Goal: Task Accomplishment & Management: Manage account settings

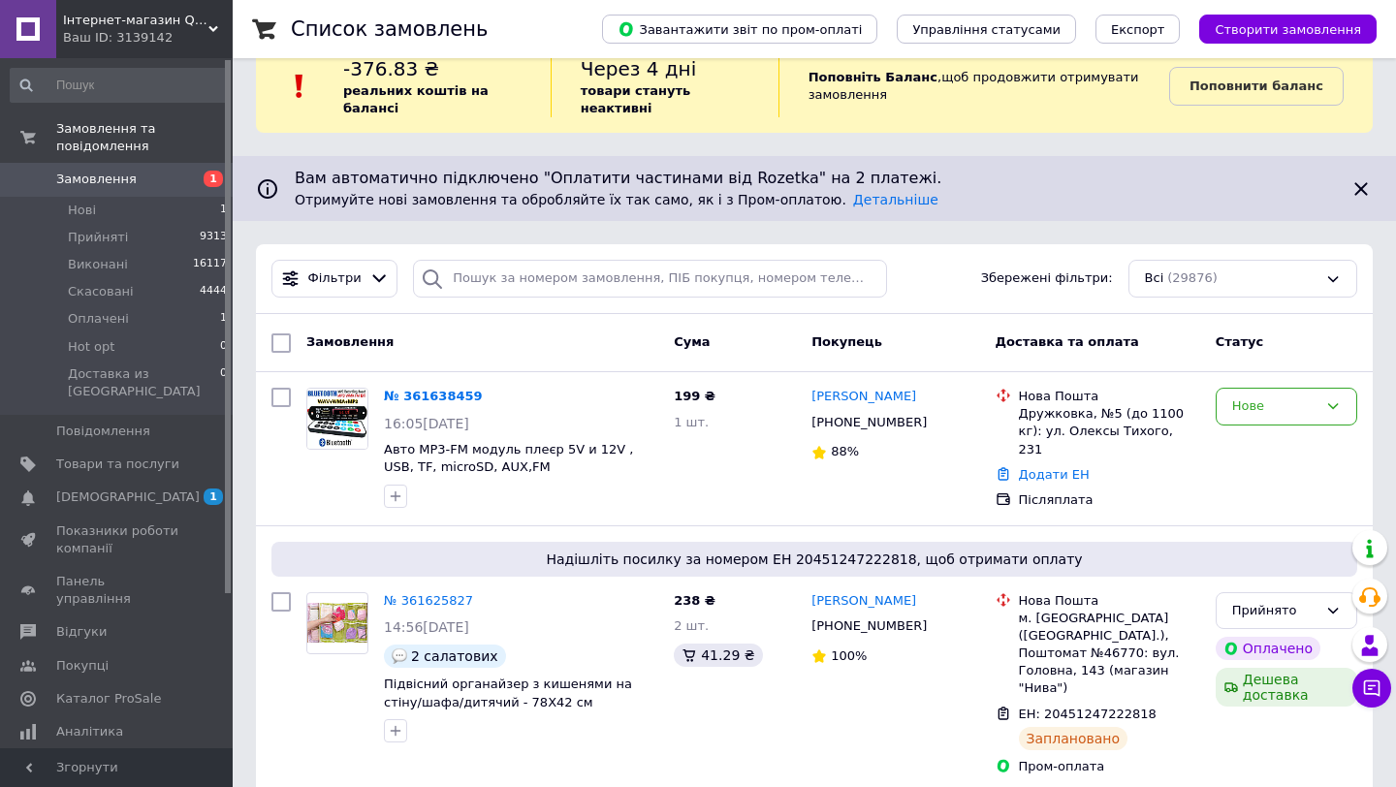
scroll to position [39, 0]
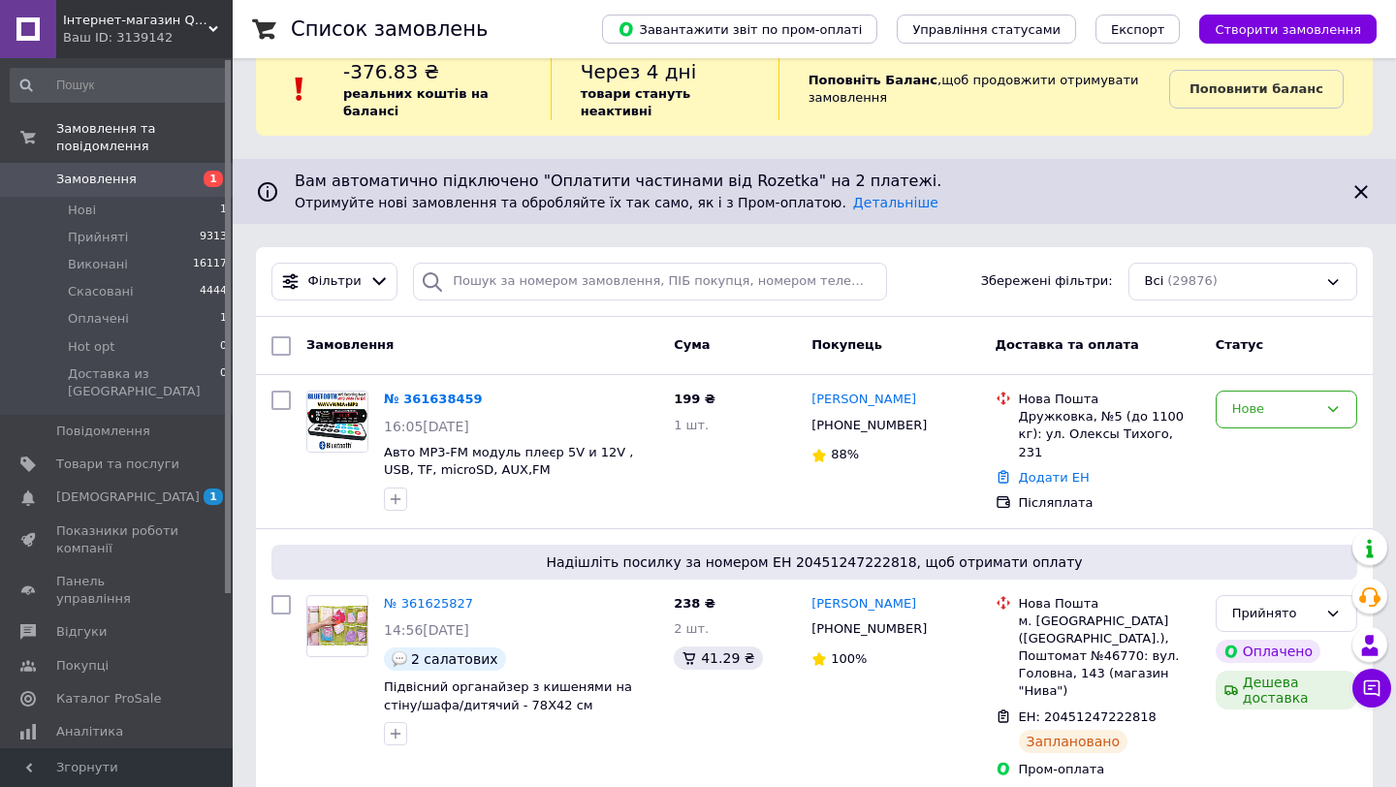
click at [194, 34] on div "Ваш ID: 3139142" at bounding box center [148, 37] width 170 height 17
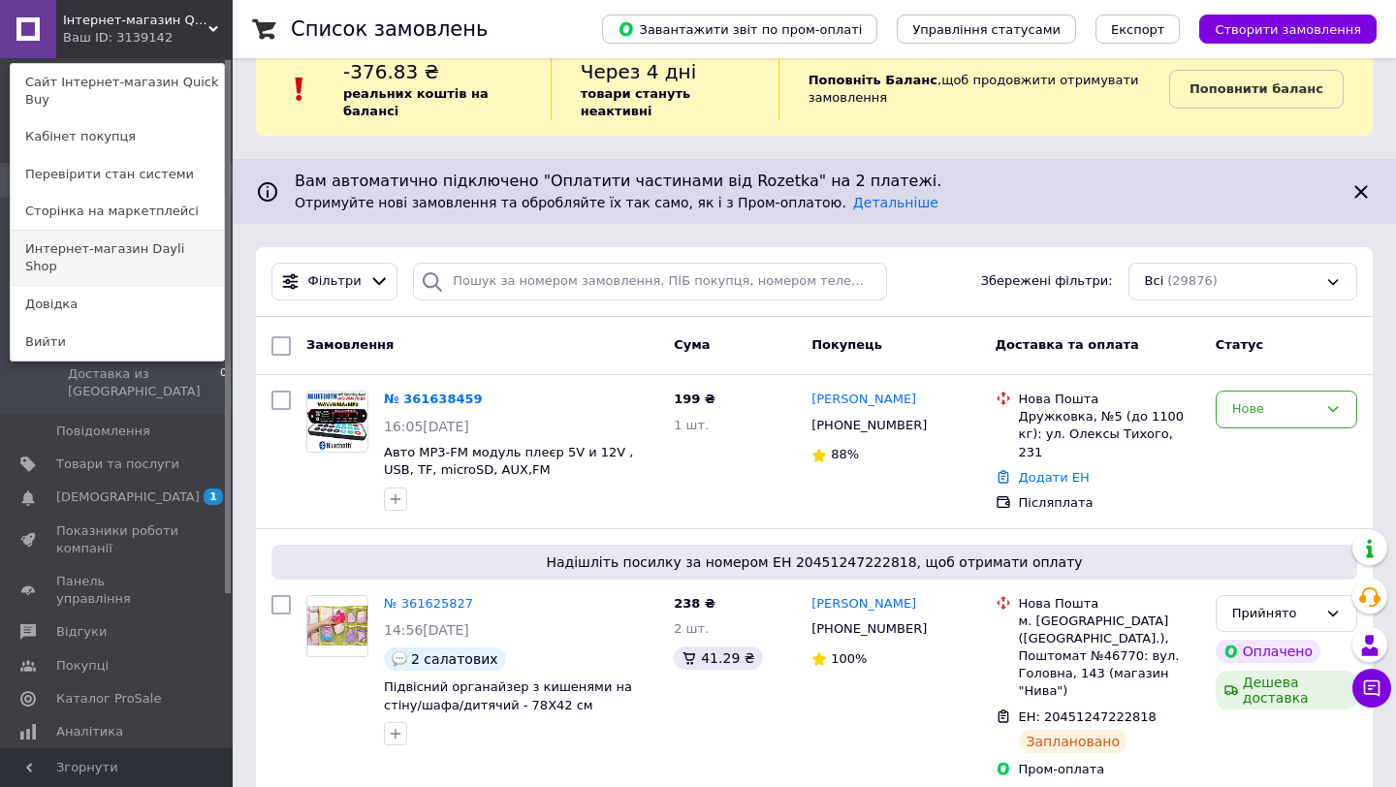
click at [167, 254] on link "Интернет-магазин Dayli Shop" at bounding box center [117, 258] width 213 height 54
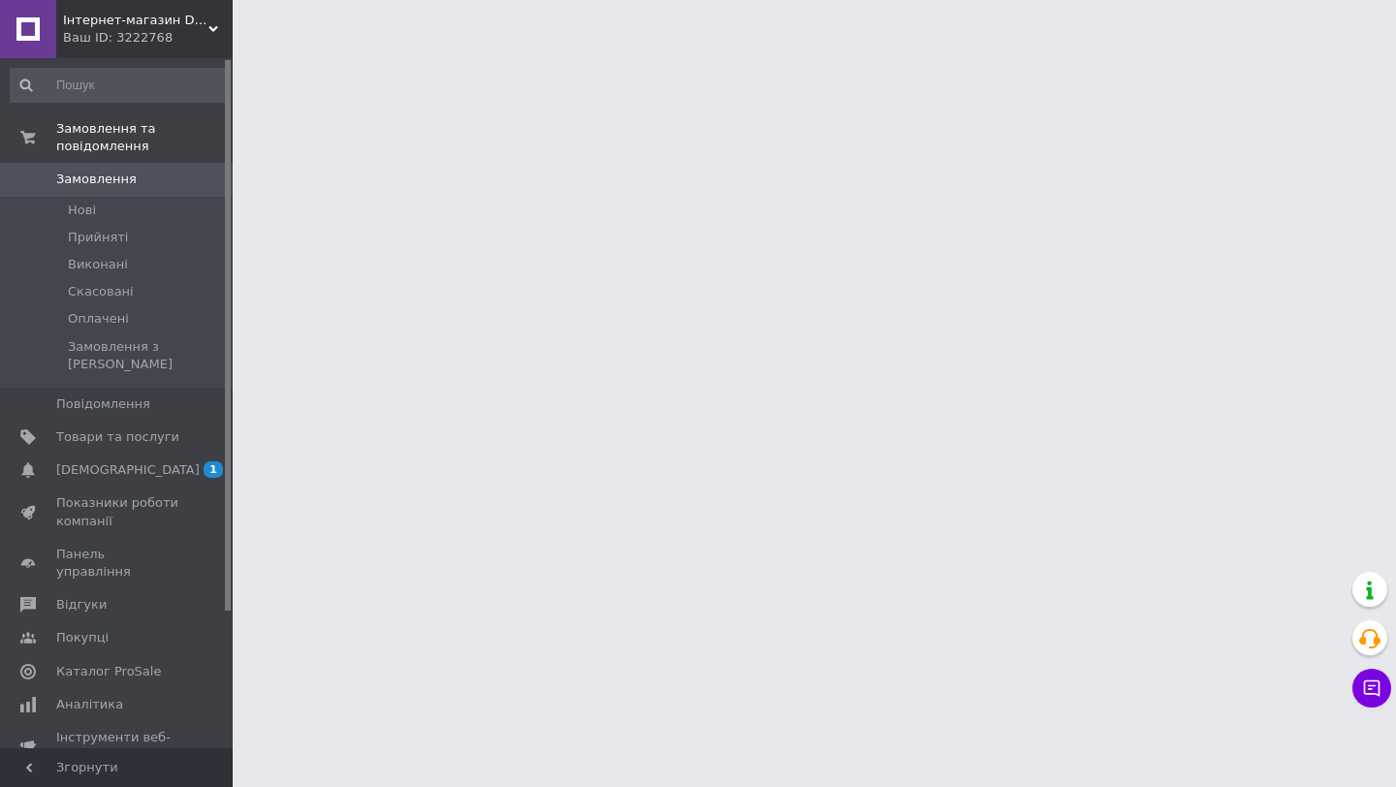
click at [205, 27] on span "Інтернет-магазин Dayli Shop" at bounding box center [135, 20] width 145 height 17
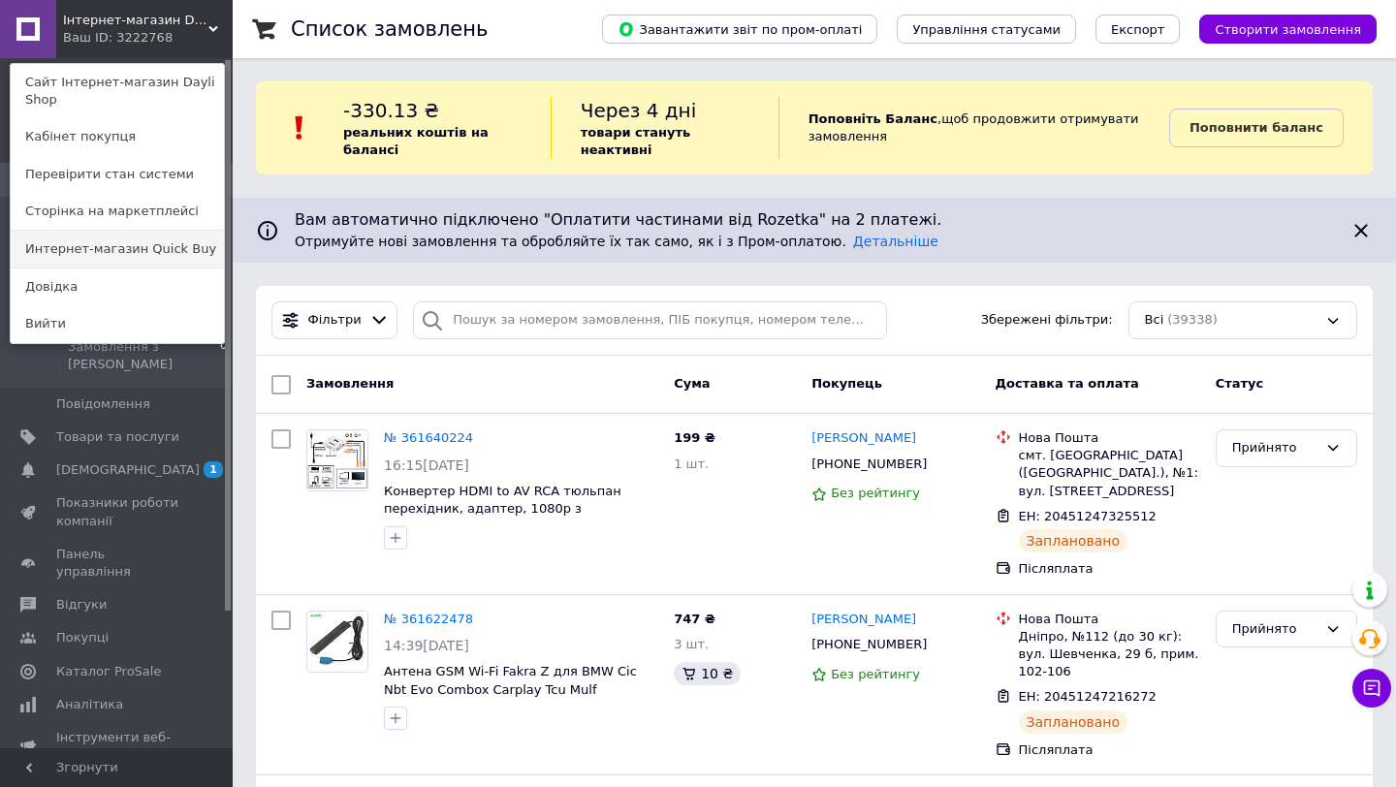
click at [147, 246] on link "Интернет-магазин Quick Buy" at bounding box center [117, 249] width 213 height 37
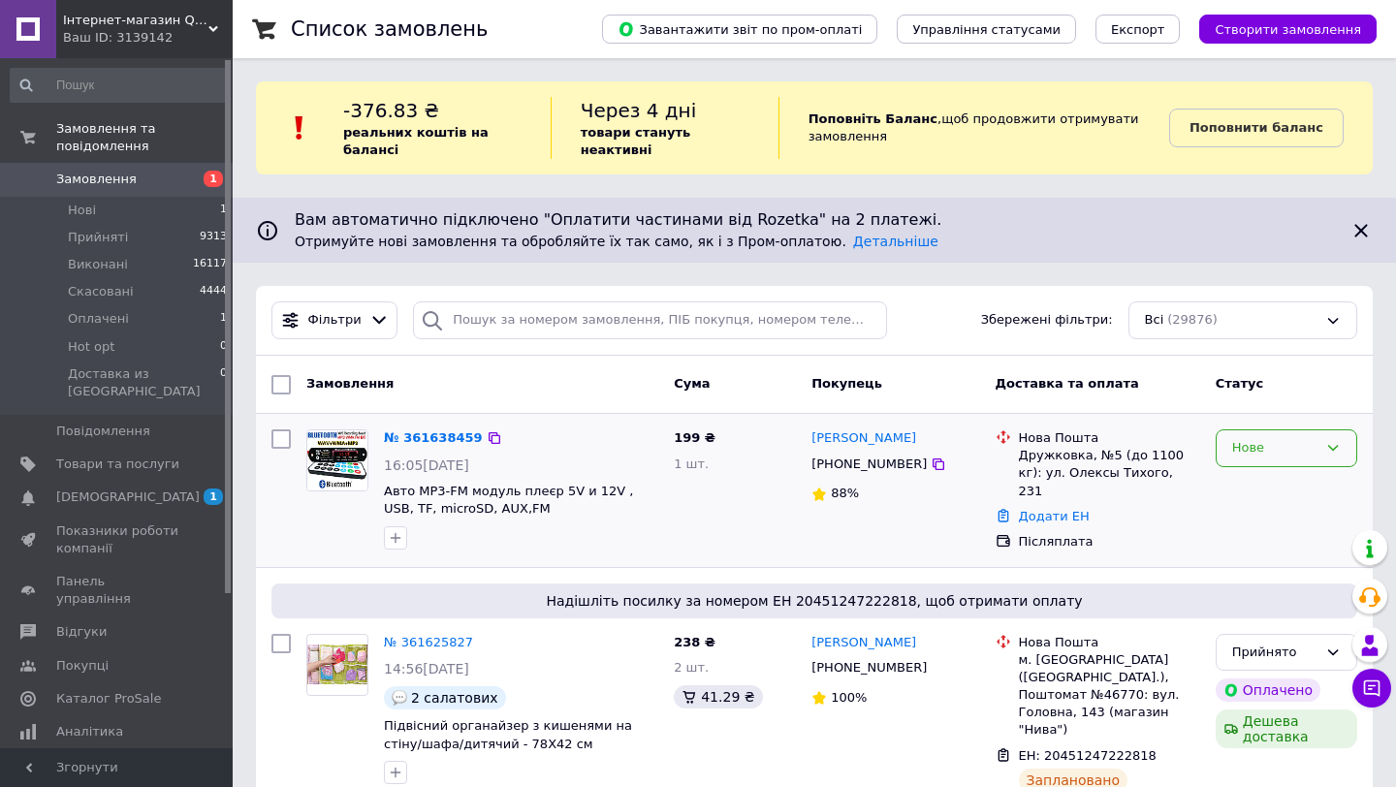
click at [1257, 449] on div "Нове" at bounding box center [1274, 448] width 85 height 20
click at [1245, 495] on li "Прийнято" at bounding box center [1287, 489] width 140 height 36
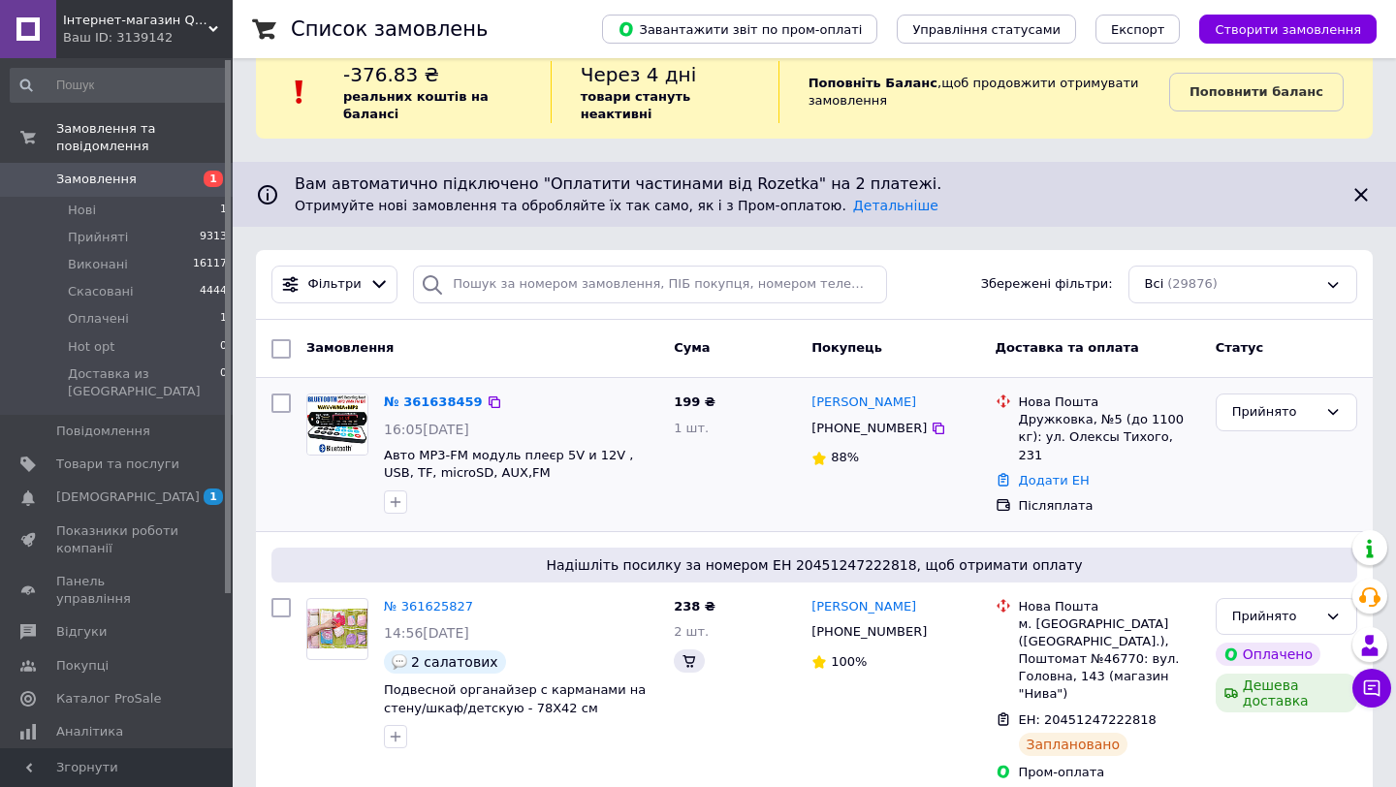
scroll to position [48, 0]
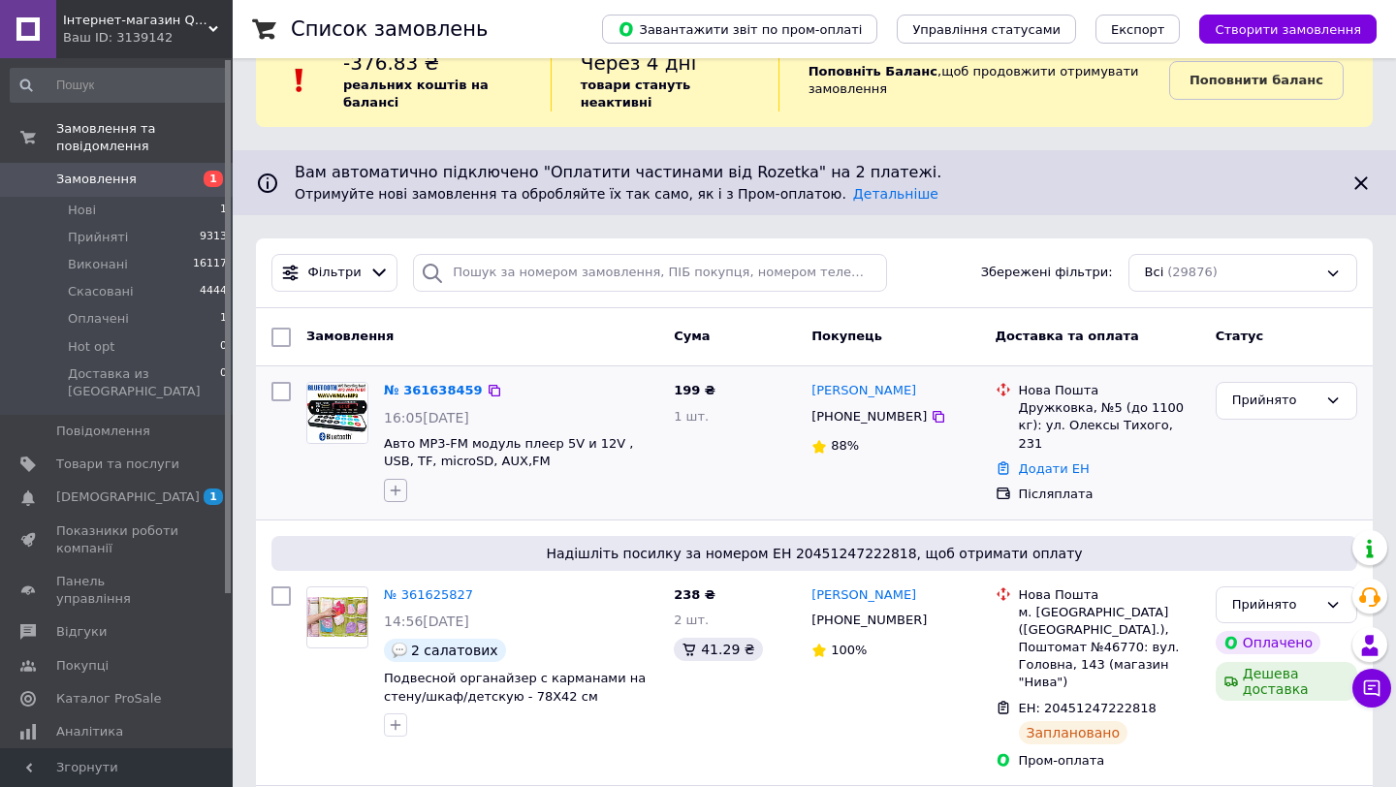
click at [397, 487] on icon "button" at bounding box center [396, 491] width 16 height 16
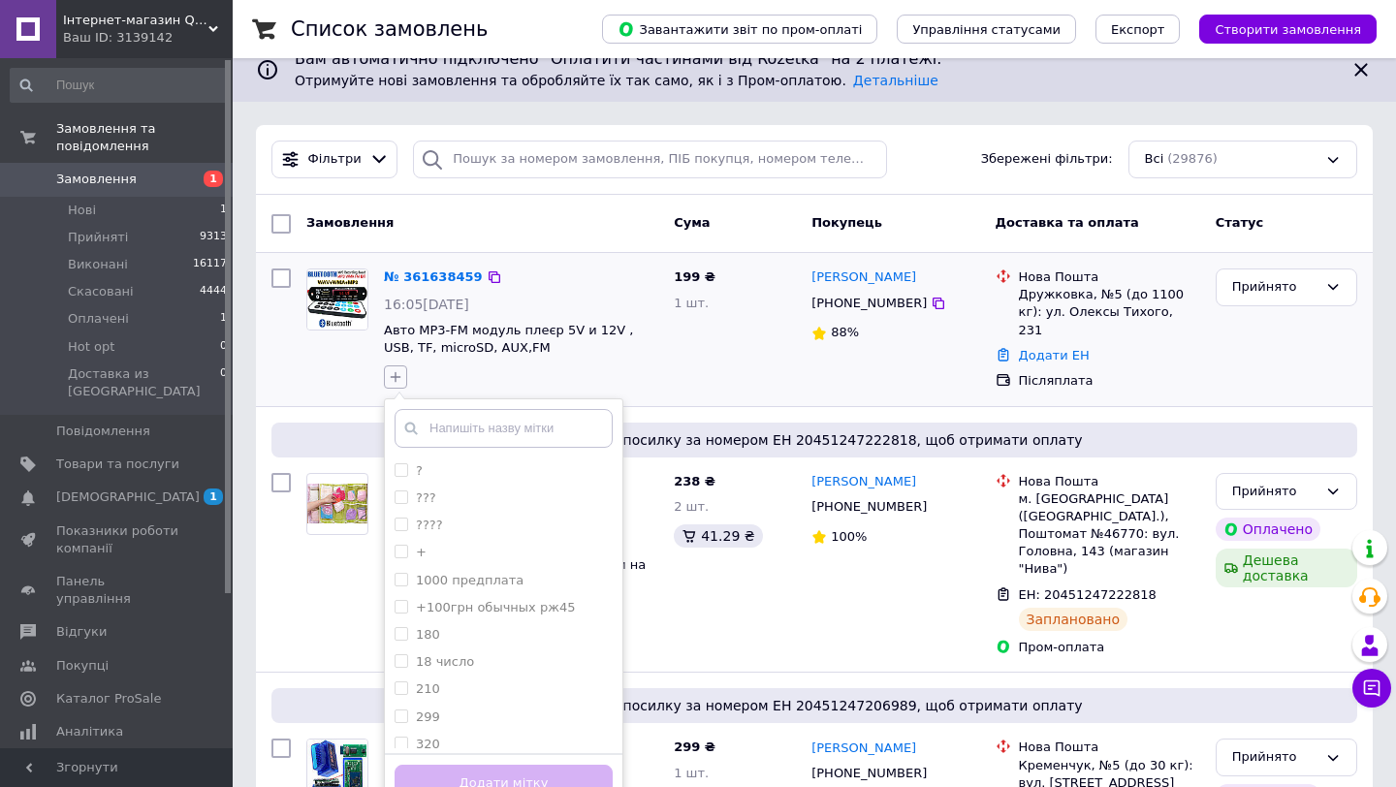
scroll to position [188, 0]
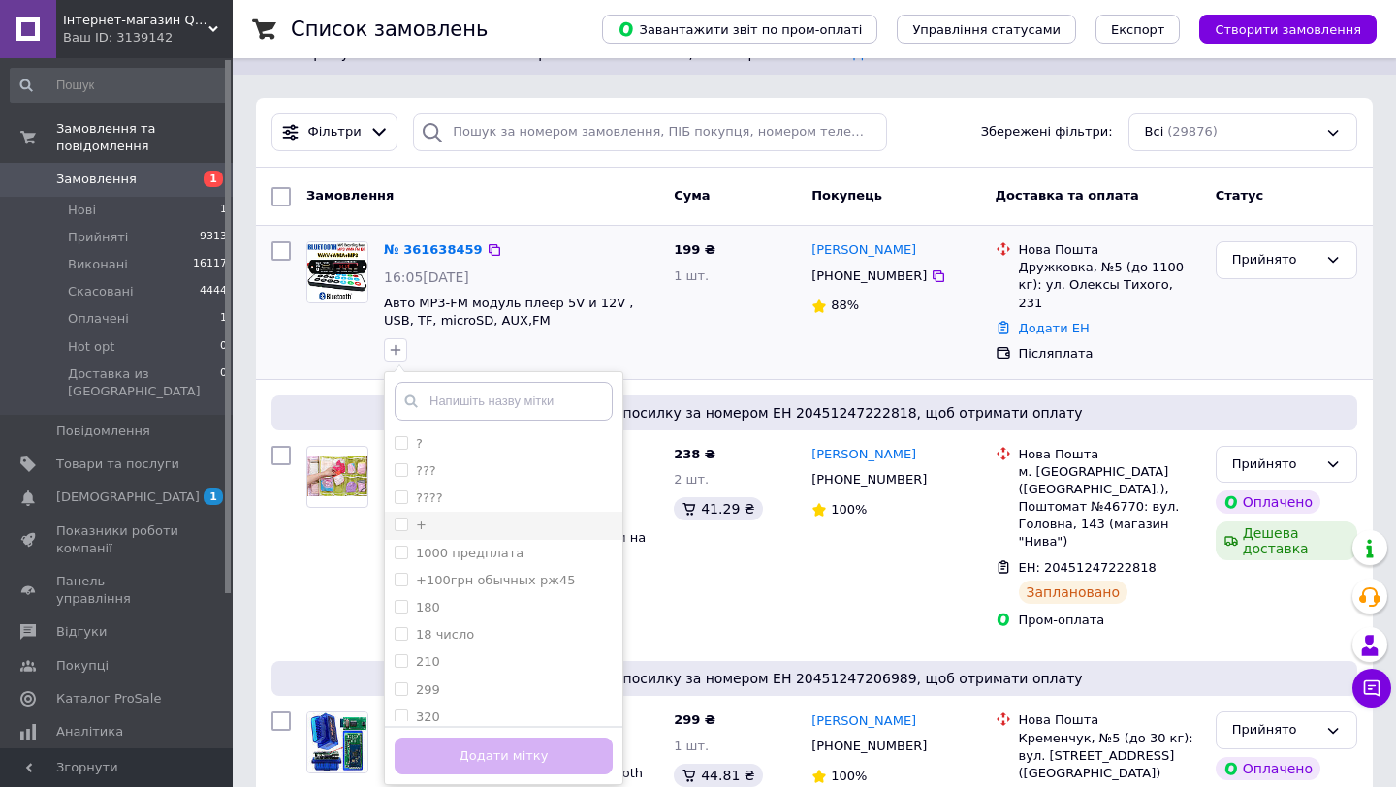
click at [399, 526] on input "+" at bounding box center [401, 524] width 13 height 13
checkbox input "true"
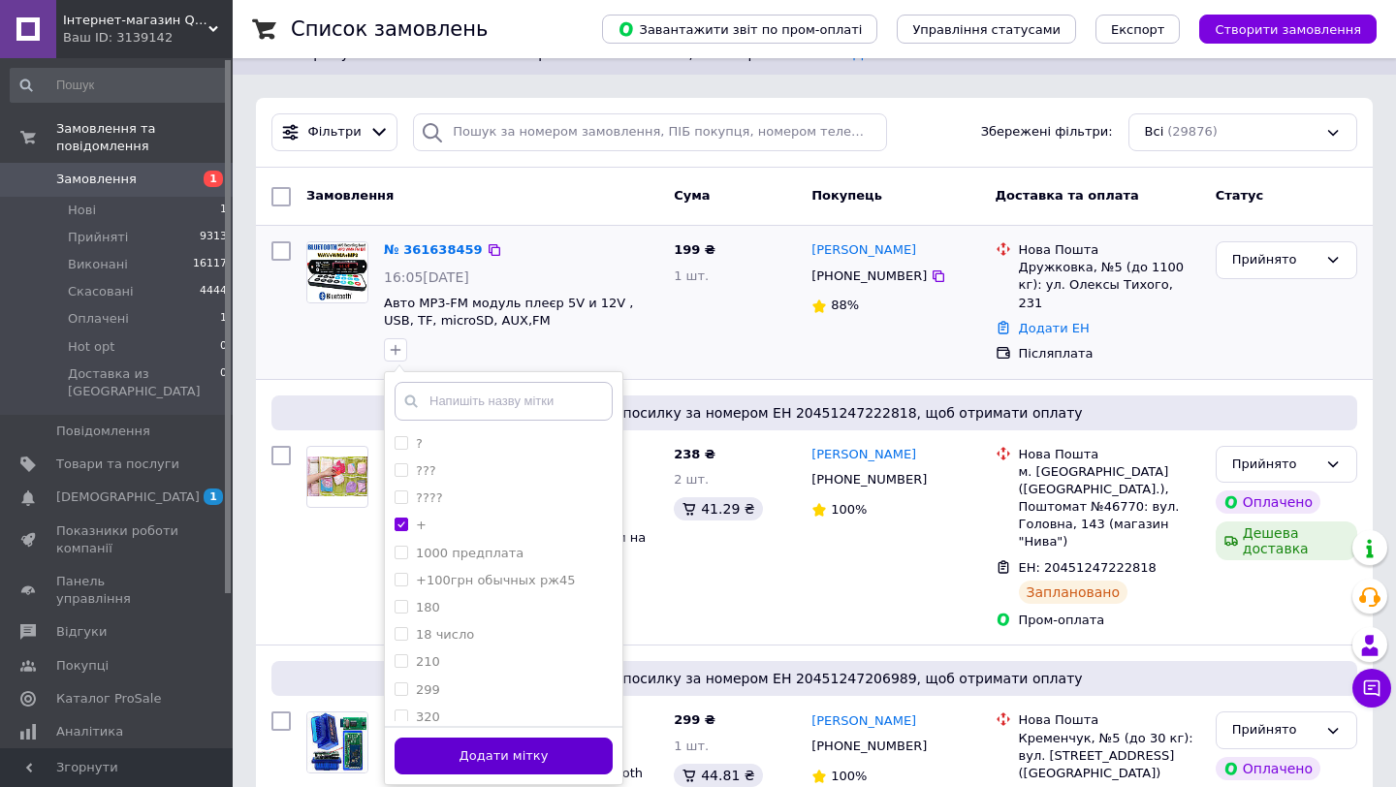
click at [543, 751] on button "Додати мітку" at bounding box center [504, 757] width 218 height 38
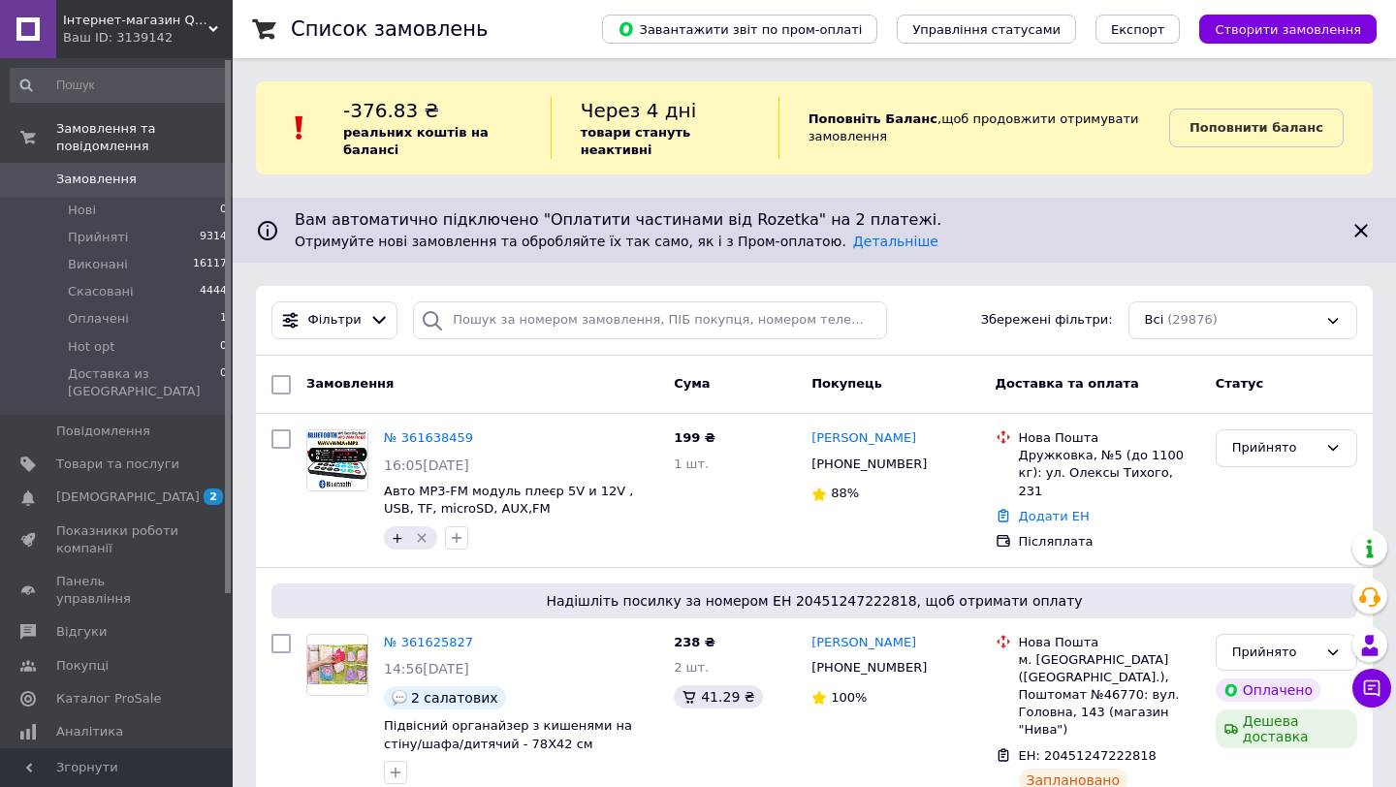
click at [181, 16] on span "Інтернет-магазин Quick Buy" at bounding box center [135, 20] width 145 height 17
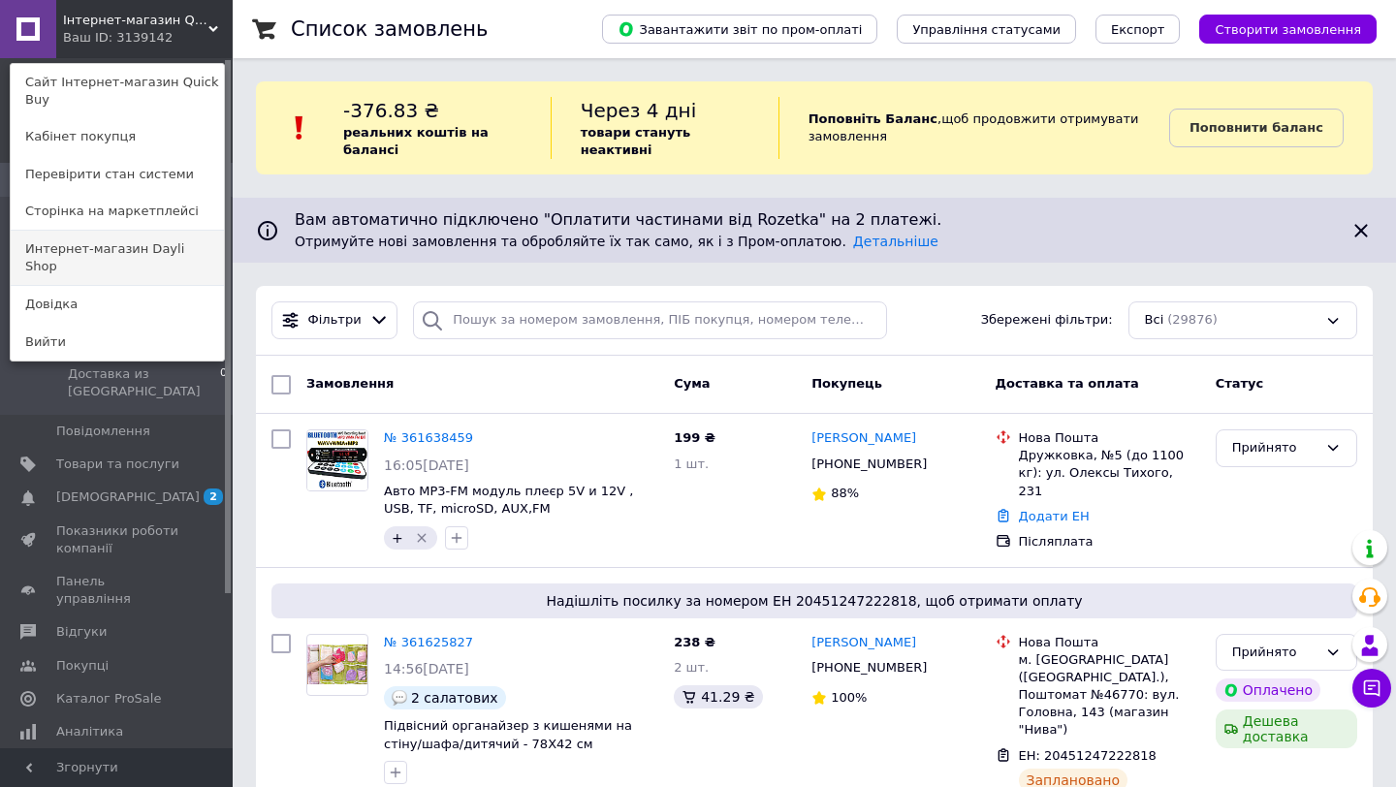
click at [156, 250] on link "Интернет-магазин Dayli Shop" at bounding box center [117, 258] width 213 height 54
